Goal: Find specific page/section: Find specific page/section

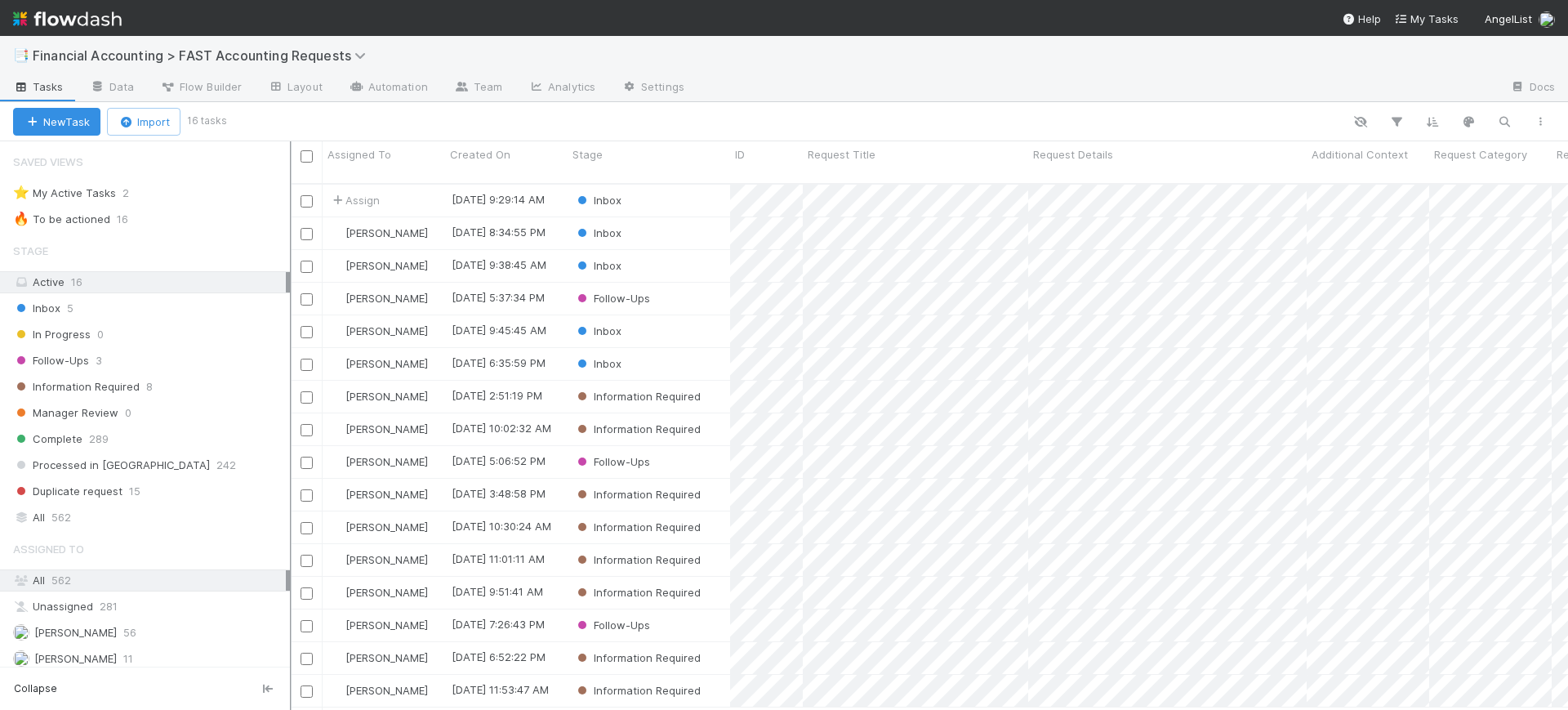
scroll to position [524, 1261]
drag, startPoint x: 393, startPoint y: 169, endPoint x: 292, endPoint y: 167, distance: 101.0
click at [292, 167] on div at bounding box center [293, 426] width 2 height 568
click at [168, 55] on span "Financial Accounting > FAST Accounting Requests" at bounding box center [203, 55] width 342 height 16
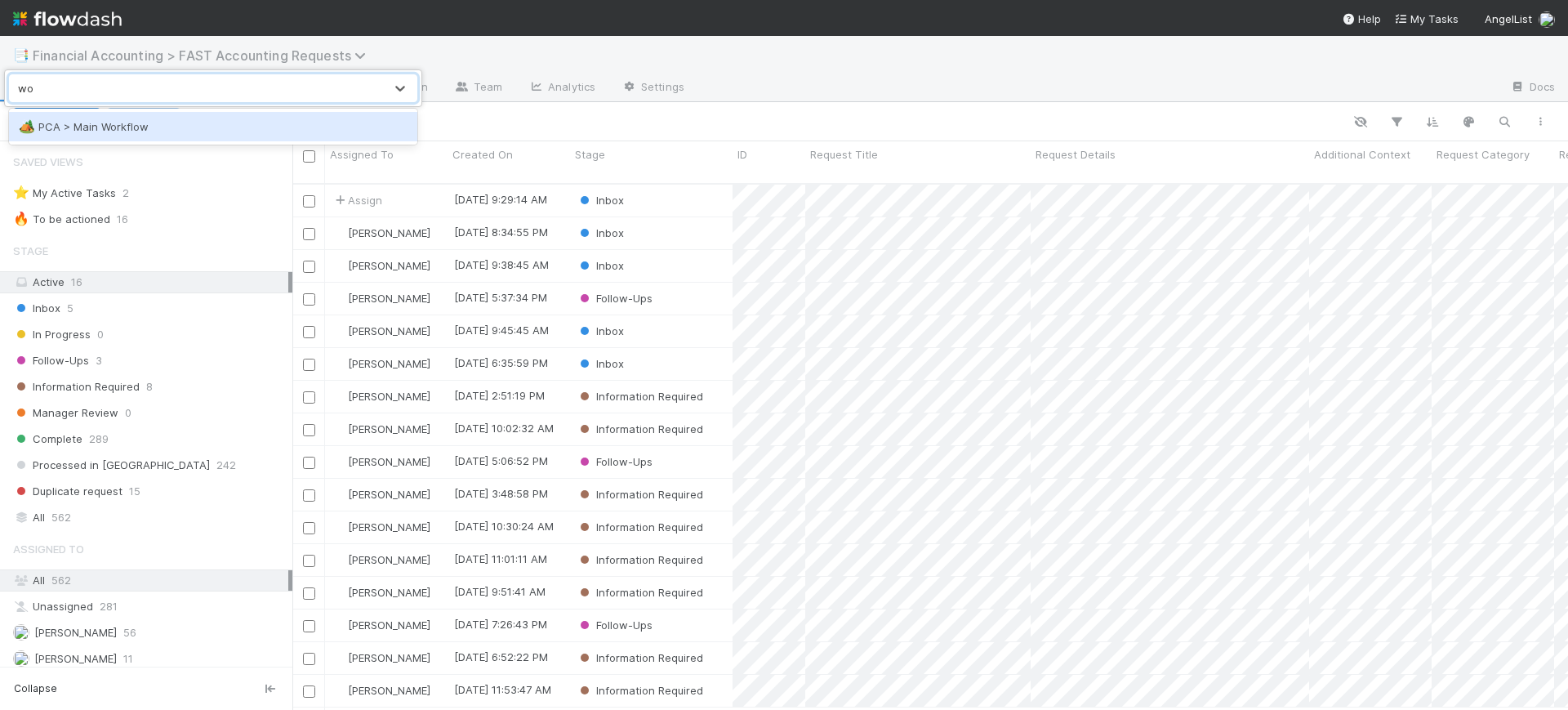
type input "w"
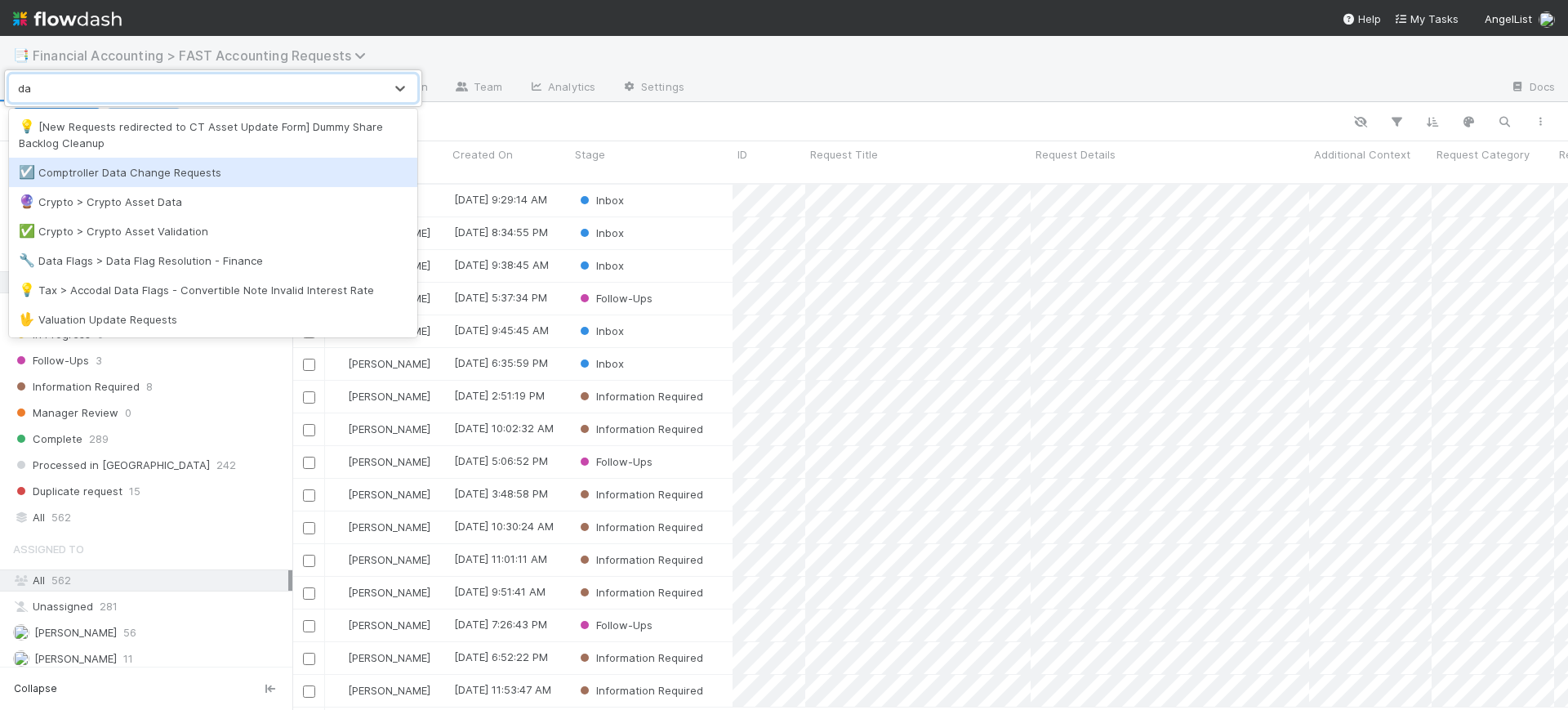
type input "d"
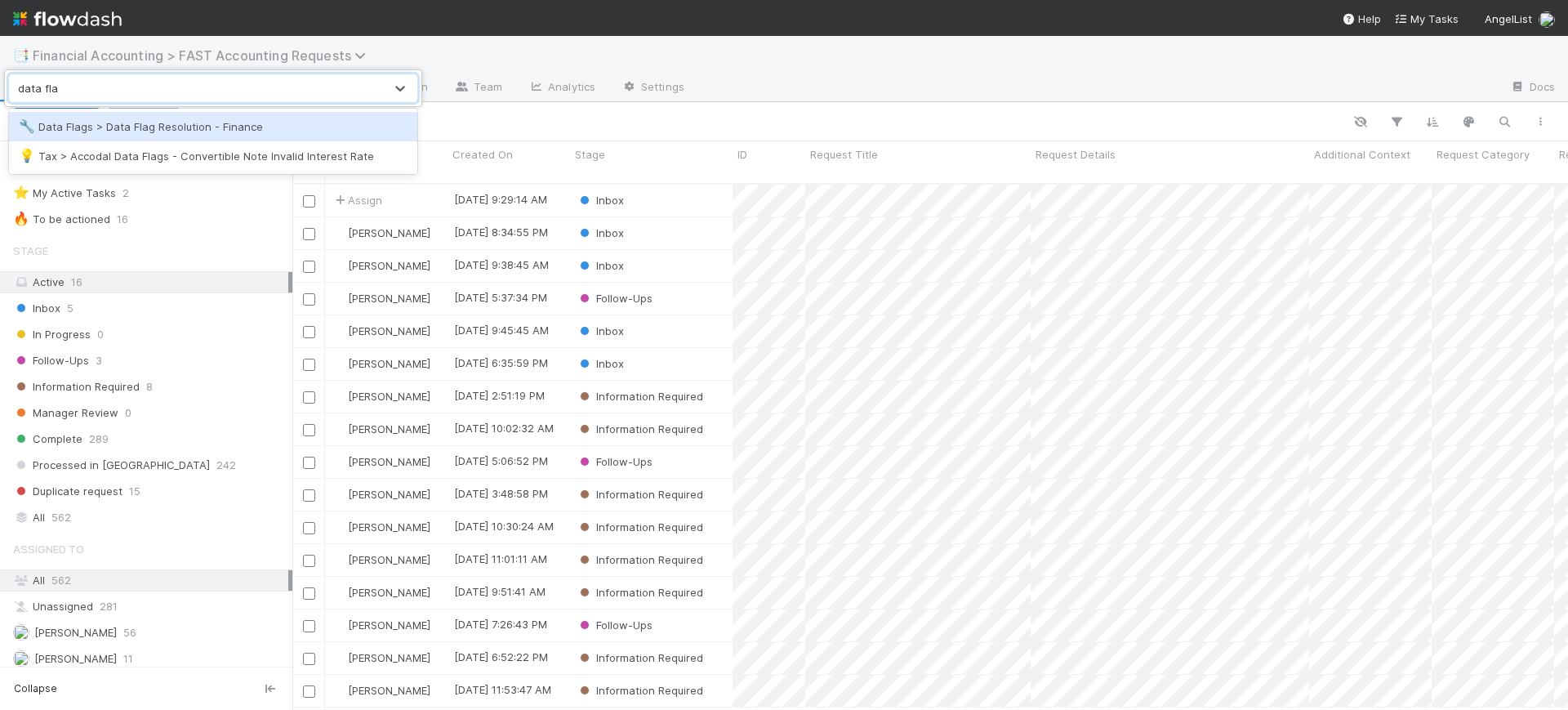
type input "data flag"
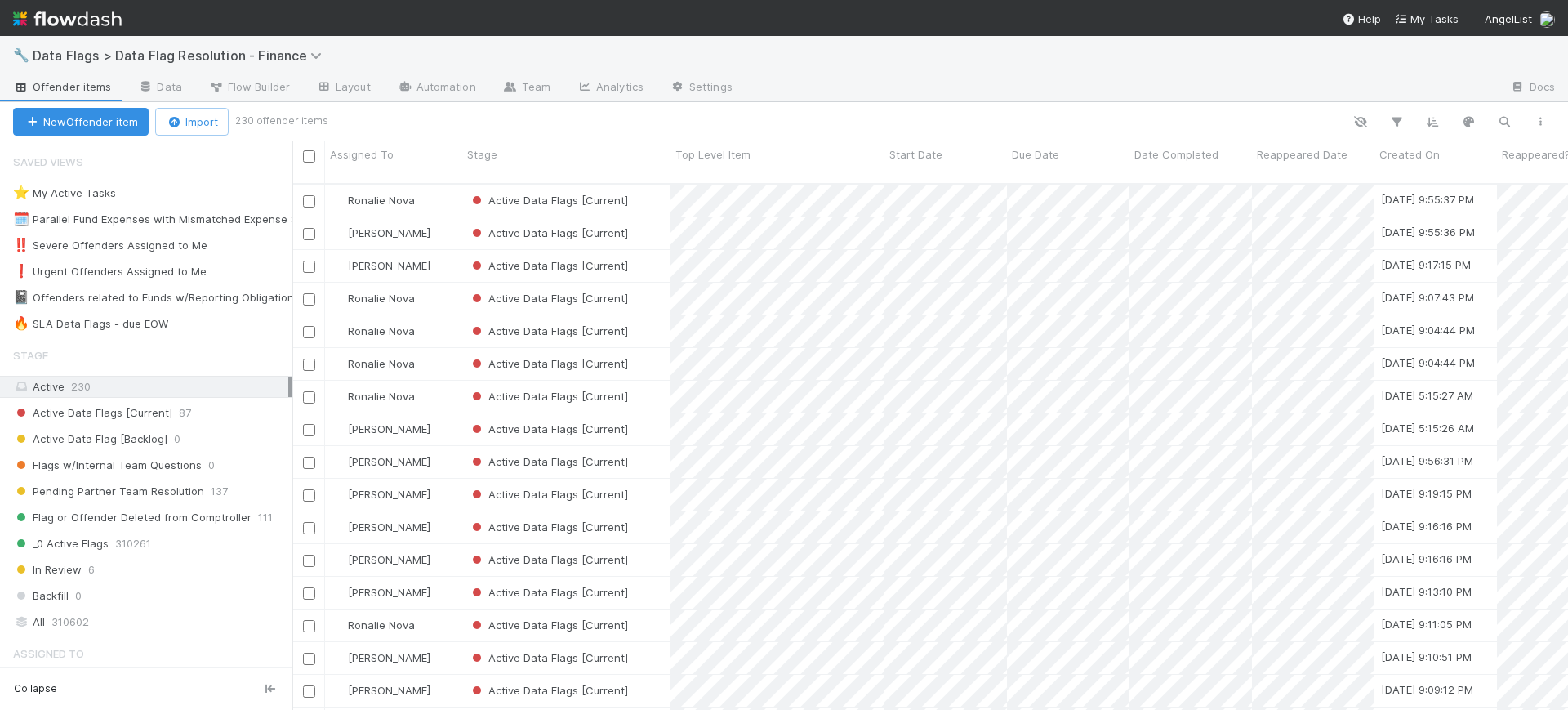
scroll to position [524, 1261]
click at [169, 632] on div "All 310602" at bounding box center [151, 621] width 276 height 20
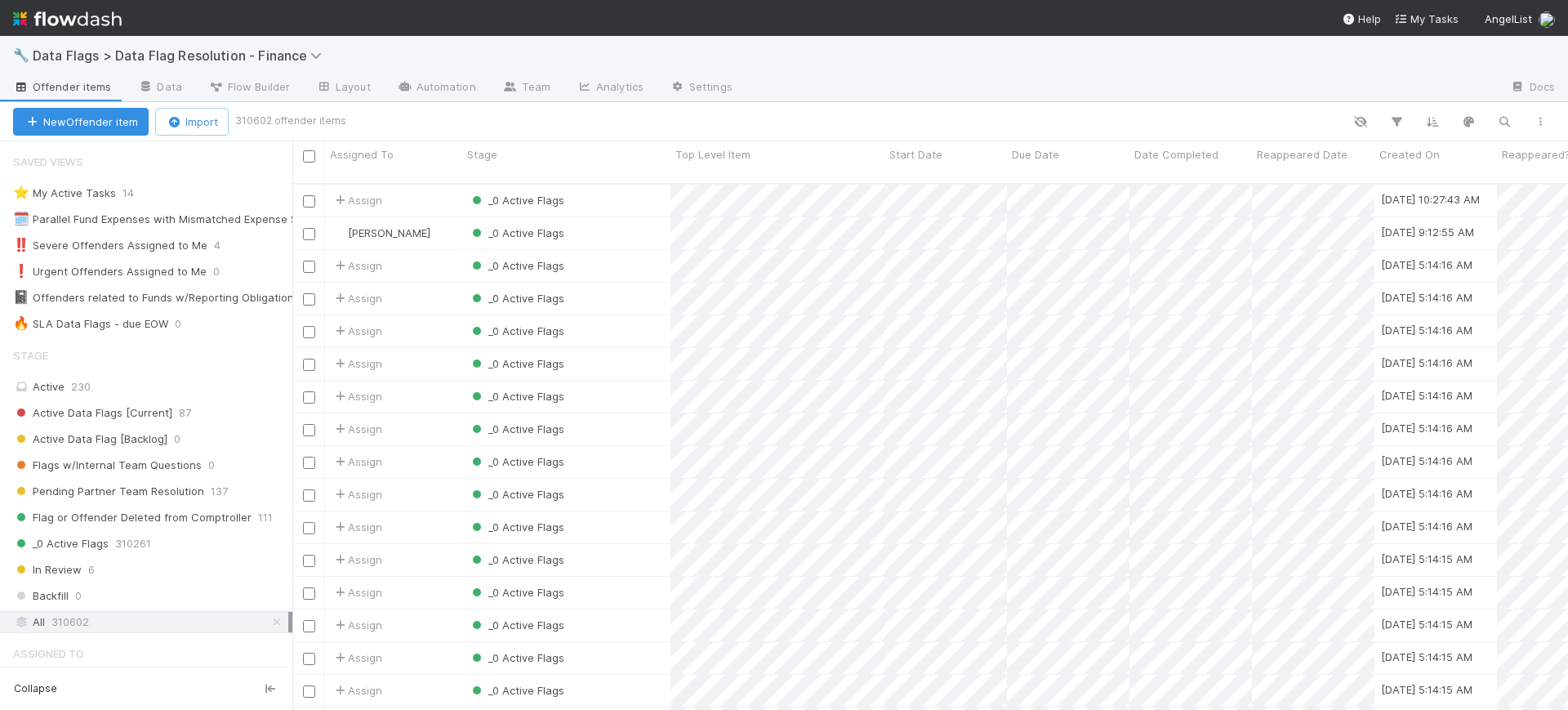
scroll to position [524, 1261]
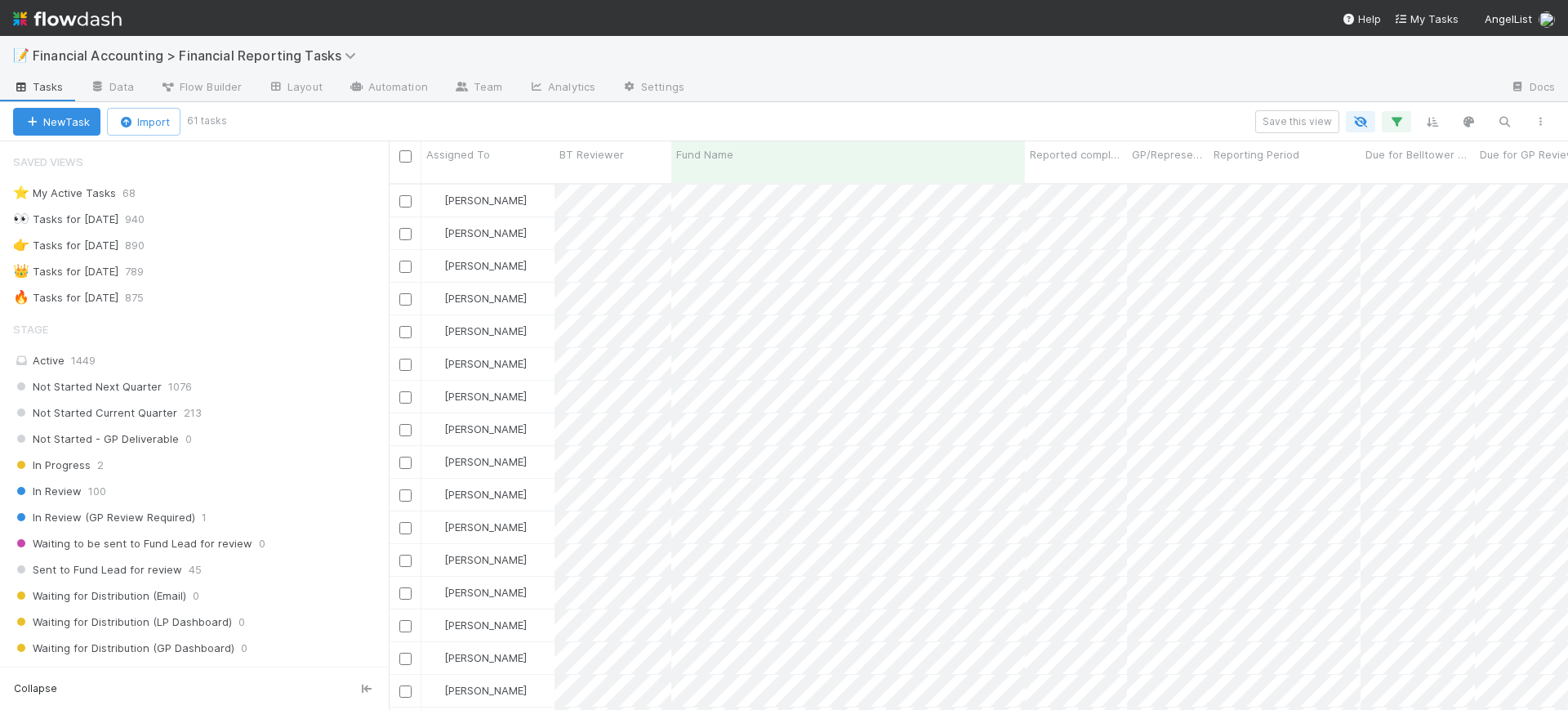
scroll to position [315, 0]
